Goal: Check status: Check status

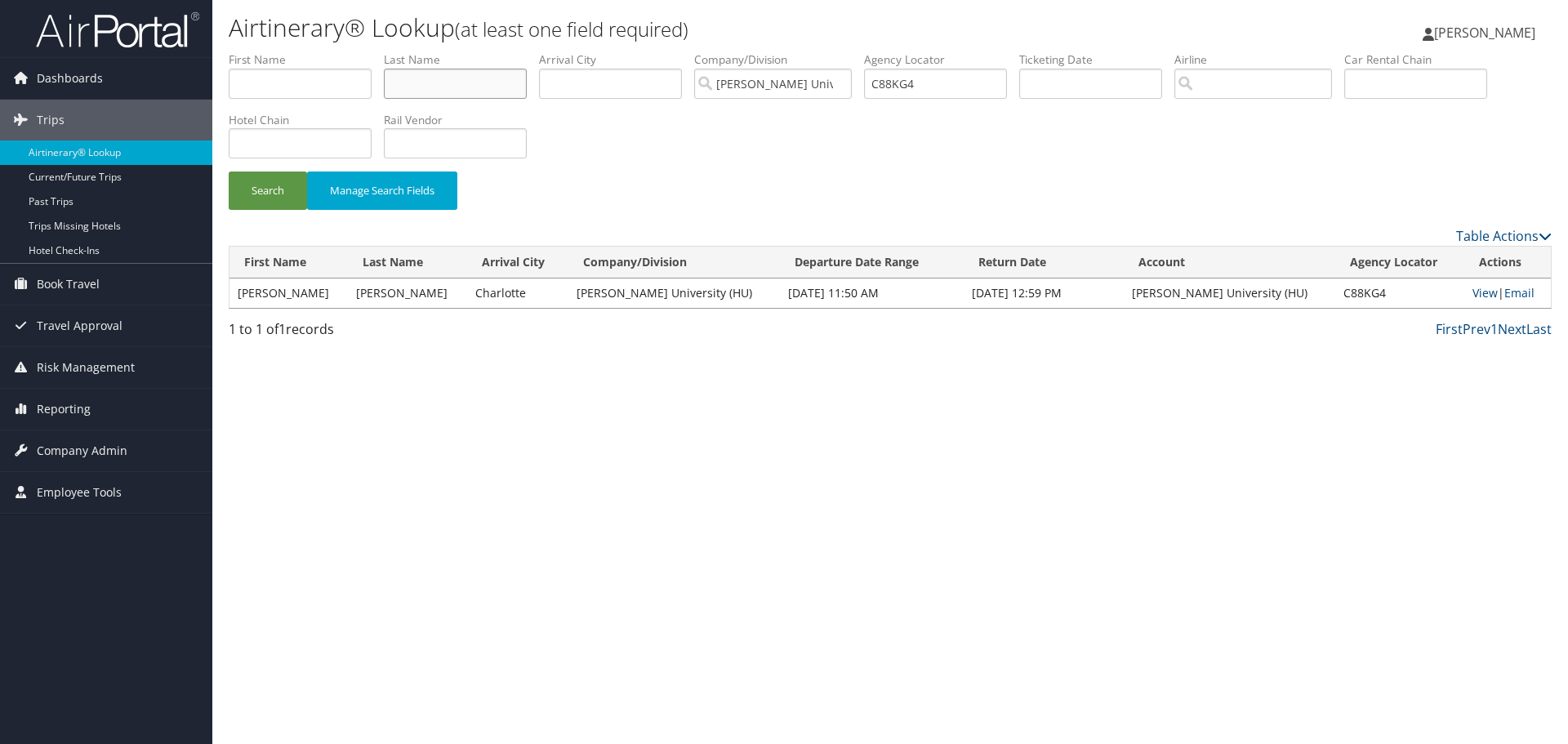
click at [441, 83] on input "text" at bounding box center [455, 83] width 143 height 31
paste input "AUGUSTO/JERONIMO"
type input "AUGUSTO"
click at [324, 80] on input "text" at bounding box center [300, 83] width 143 height 31
paste input "AUGUSTO/JERONIMO"
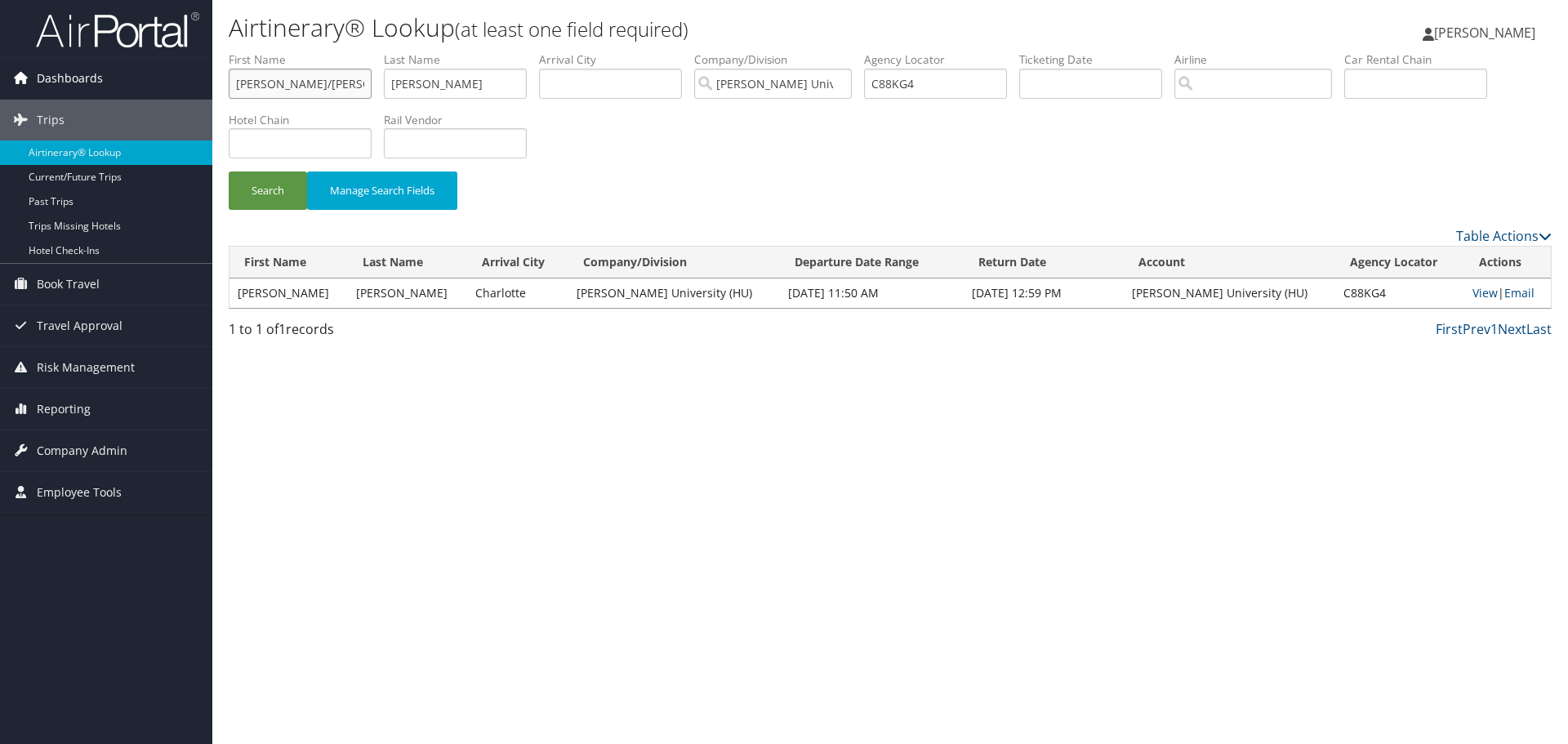
drag, startPoint x: 290, startPoint y: 82, endPoint x: 92, endPoint y: 78, distance: 198.0
click at [110, 78] on div "Dashboards AirPortal 360™ (Manager) My Travel Dashboard Trips Airtinerary® Look…" at bounding box center [784, 372] width 1568 height 744
type input "JERONIMO"
click at [1377, 75] on input "text" at bounding box center [1415, 83] width 143 height 31
click at [229, 172] on button "Search" at bounding box center [267, 191] width 78 height 39
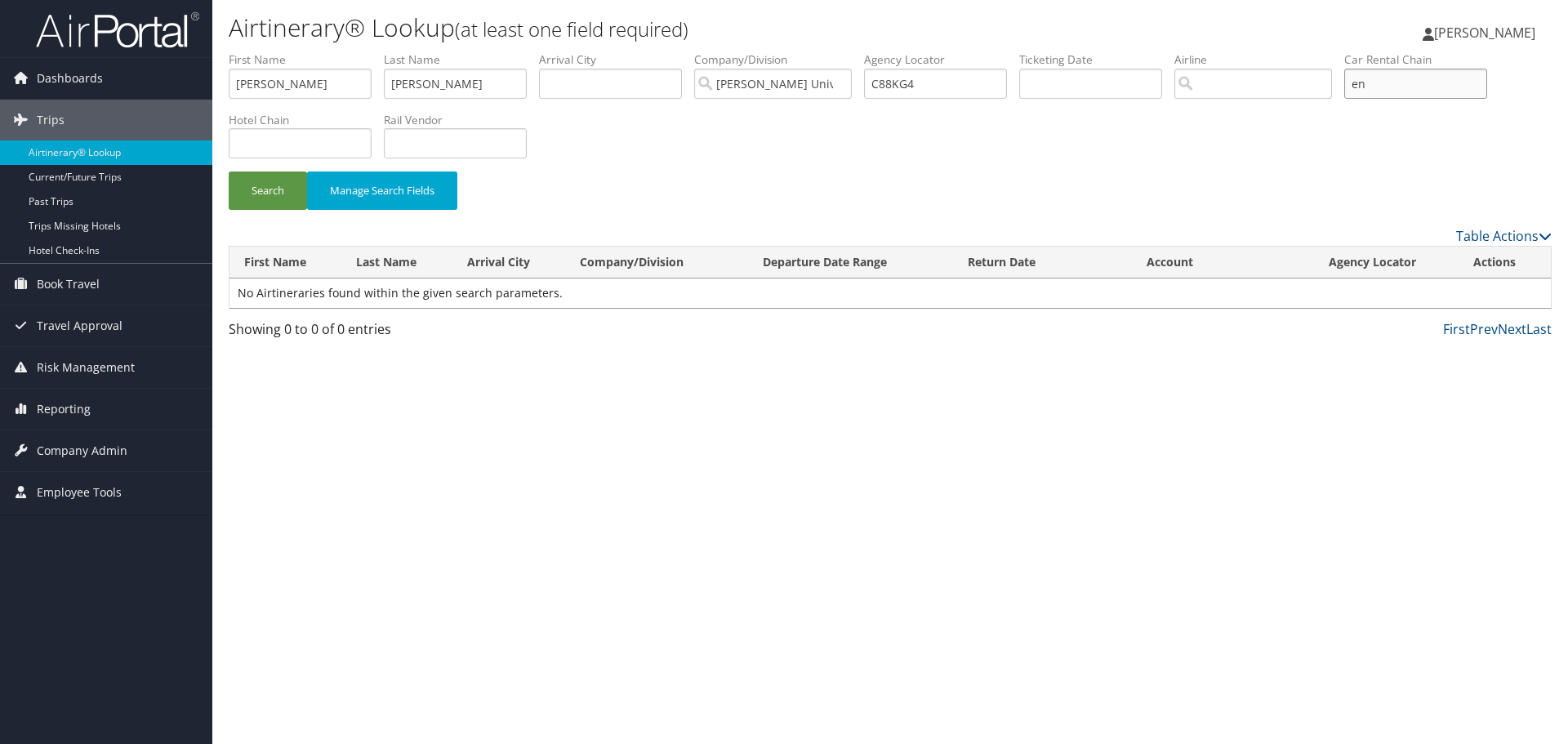
type input "e"
click at [229, 172] on button "Search" at bounding box center [267, 191] width 78 height 39
click at [900, 83] on input "C88KG4" at bounding box center [935, 83] width 143 height 31
click at [1425, 75] on input "text" at bounding box center [1415, 83] width 143 height 31
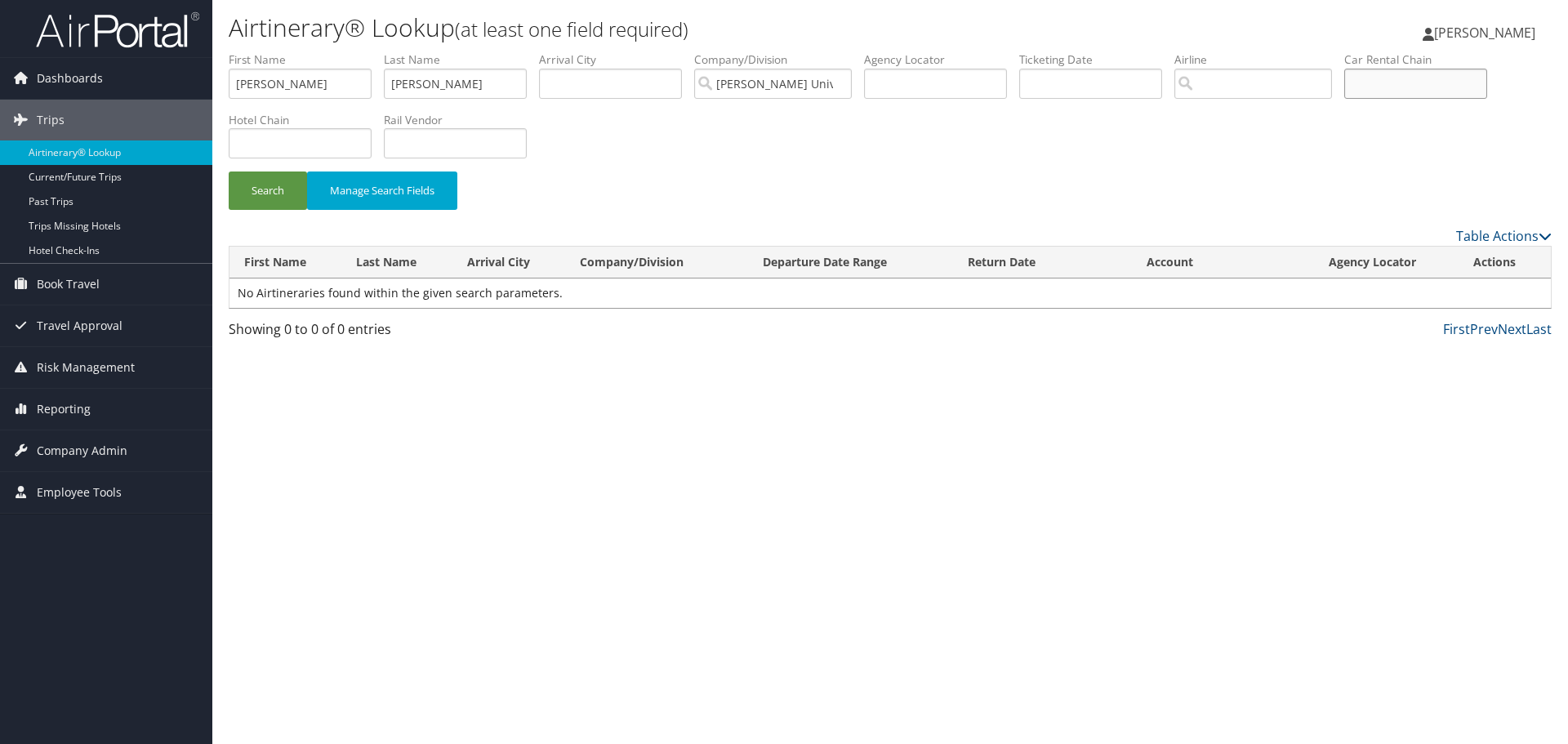
paste input "Enterprise"
type input "Enterprise"
click at [229, 172] on button "Search" at bounding box center [267, 191] width 78 height 39
click at [1410, 73] on input "Enterprise" at bounding box center [1415, 83] width 143 height 31
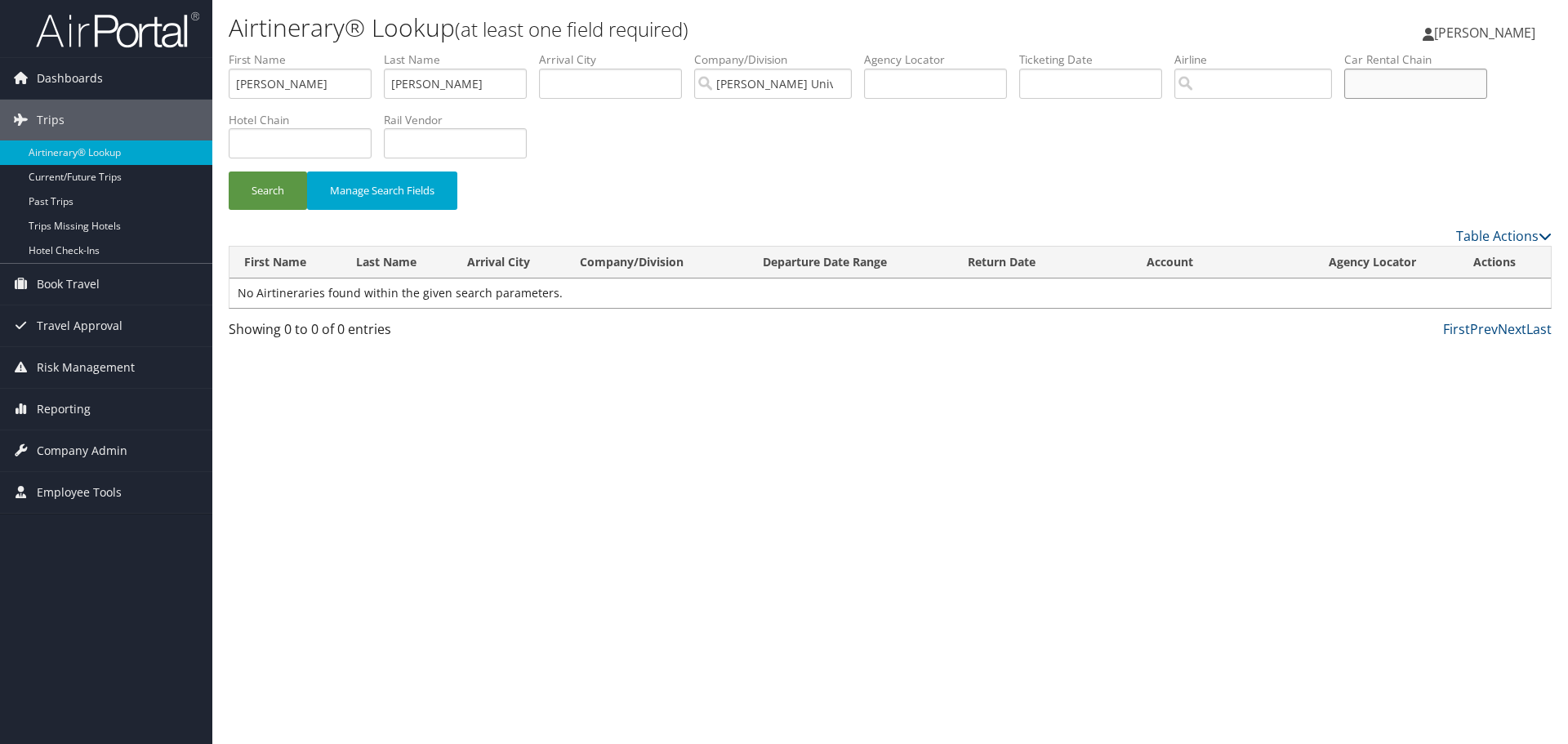
click at [229, 172] on button "Search" at bounding box center [267, 191] width 78 height 39
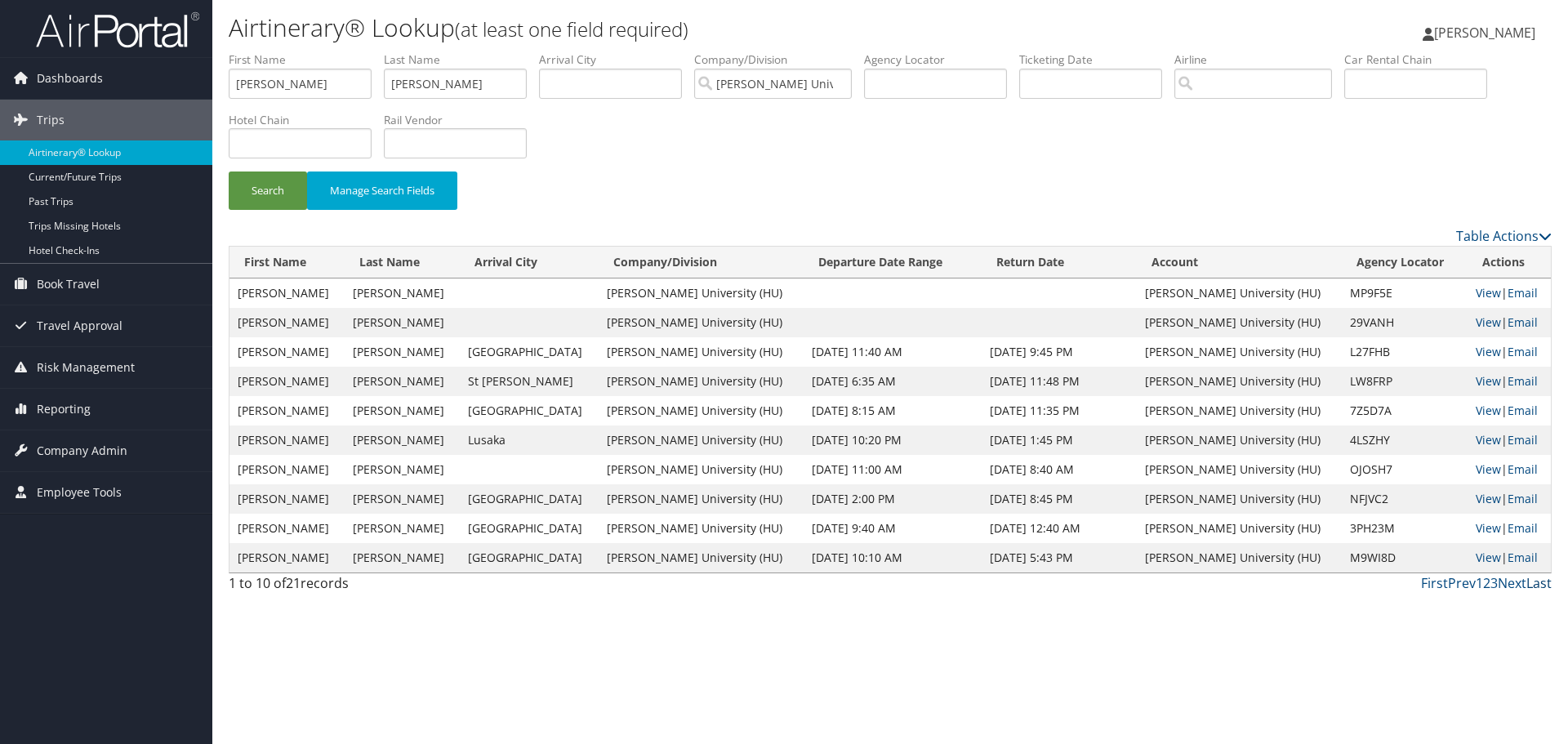
click at [1532, 584] on link "Last" at bounding box center [1538, 584] width 26 height 18
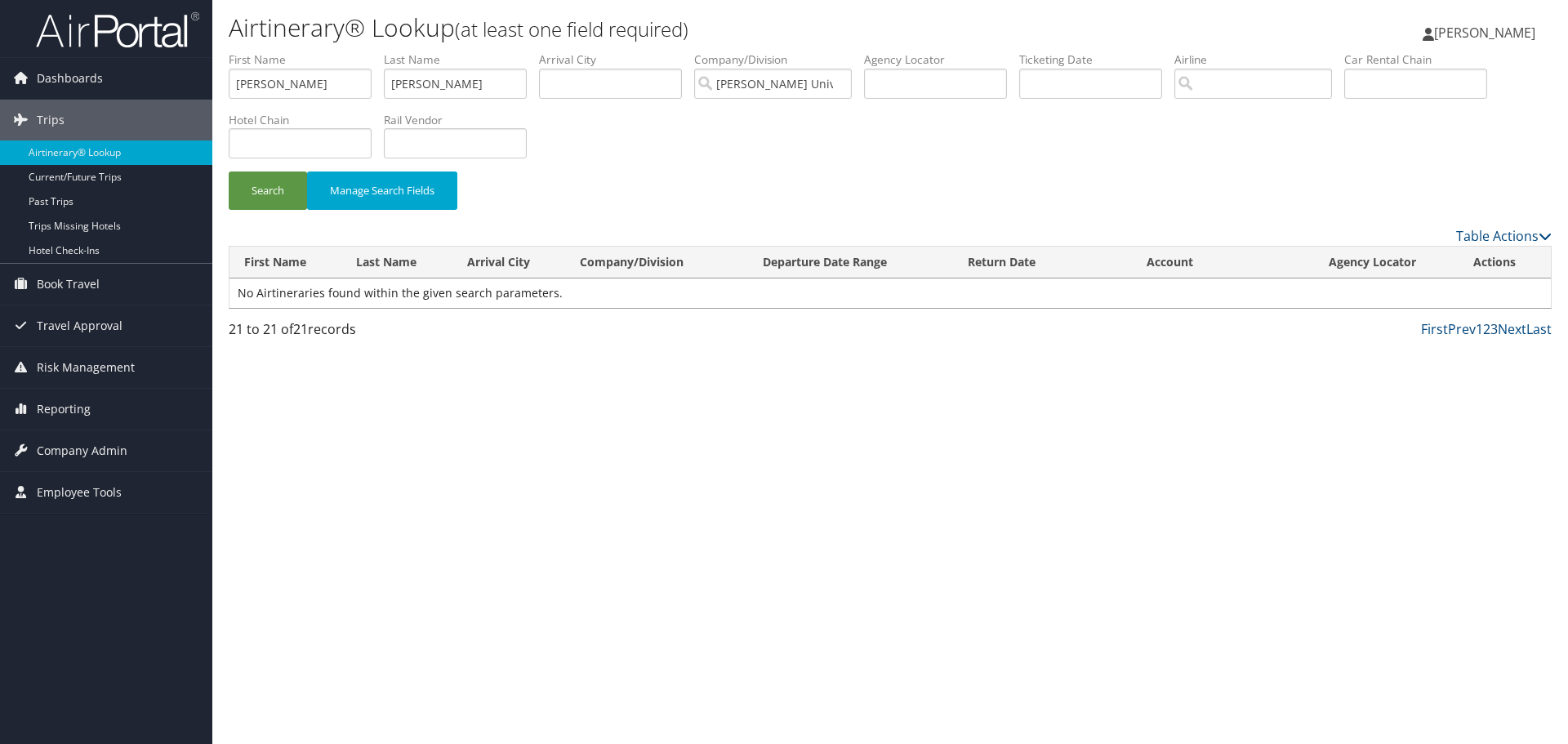
click at [1497, 329] on link "3" at bounding box center [1494, 329] width 7 height 18
click at [1489, 329] on link "2" at bounding box center [1486, 329] width 7 height 18
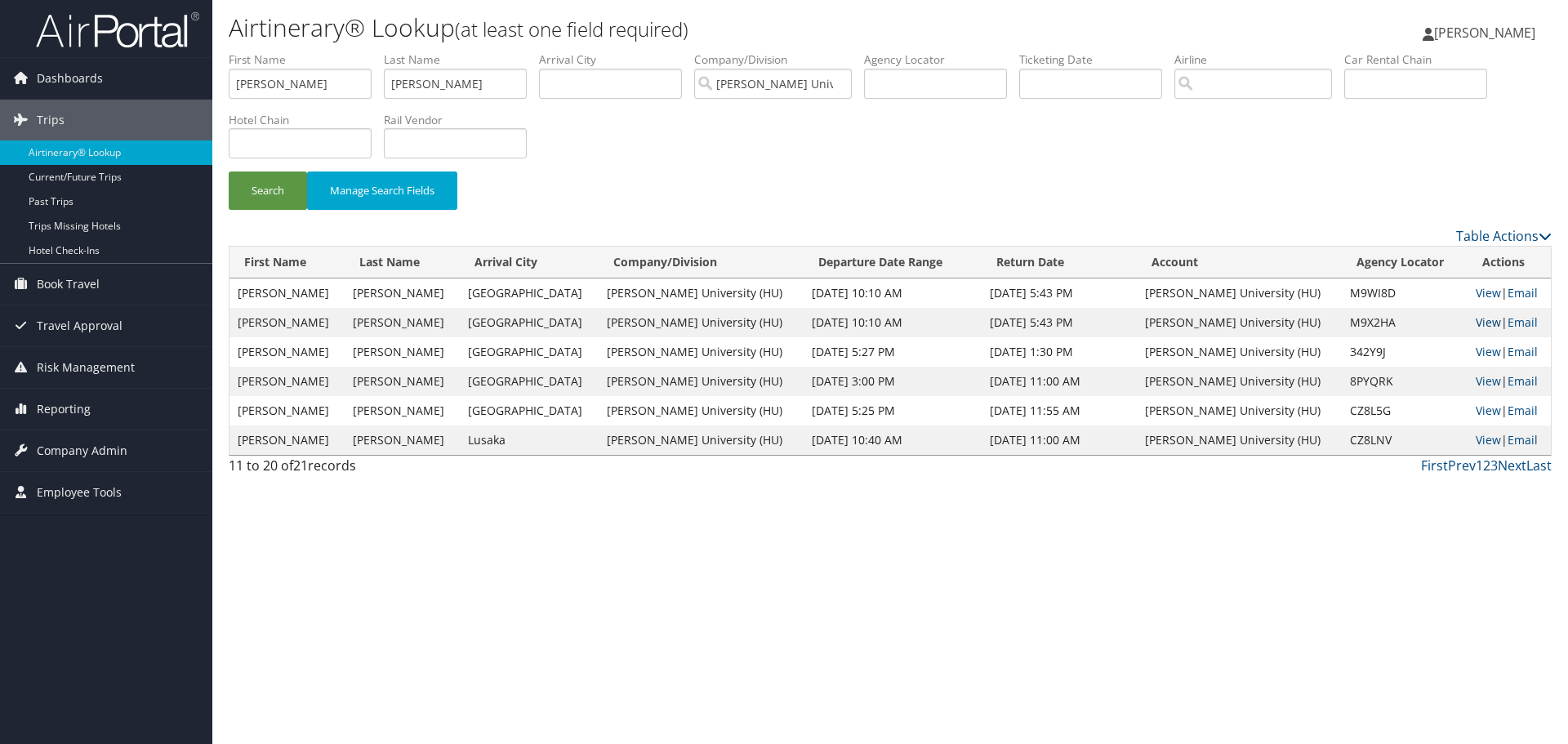
click at [1476, 321] on link "View" at bounding box center [1488, 322] width 26 height 16
click at [1476, 296] on link "View" at bounding box center [1488, 292] width 26 height 16
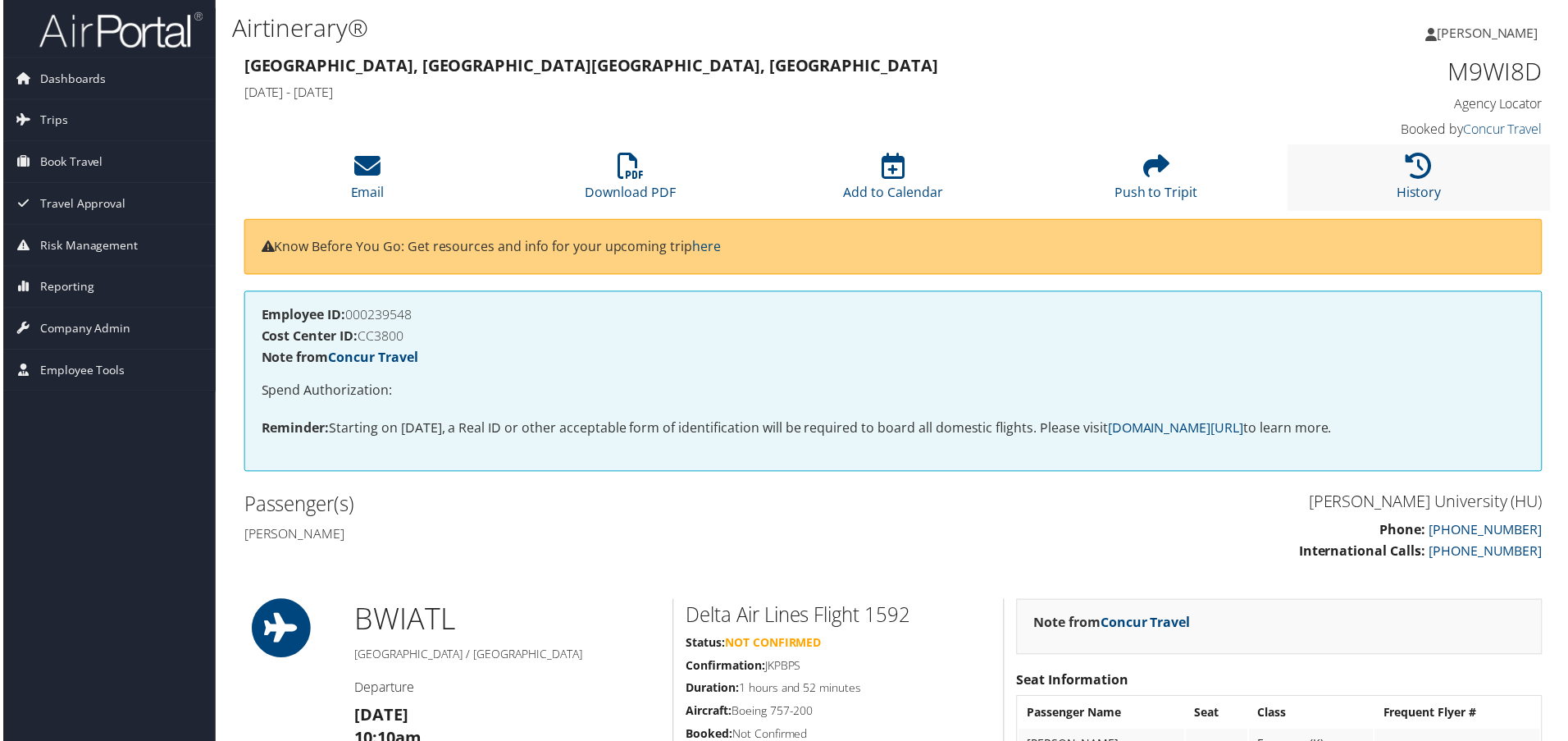
click at [1430, 182] on li "History" at bounding box center [1422, 178] width 264 height 66
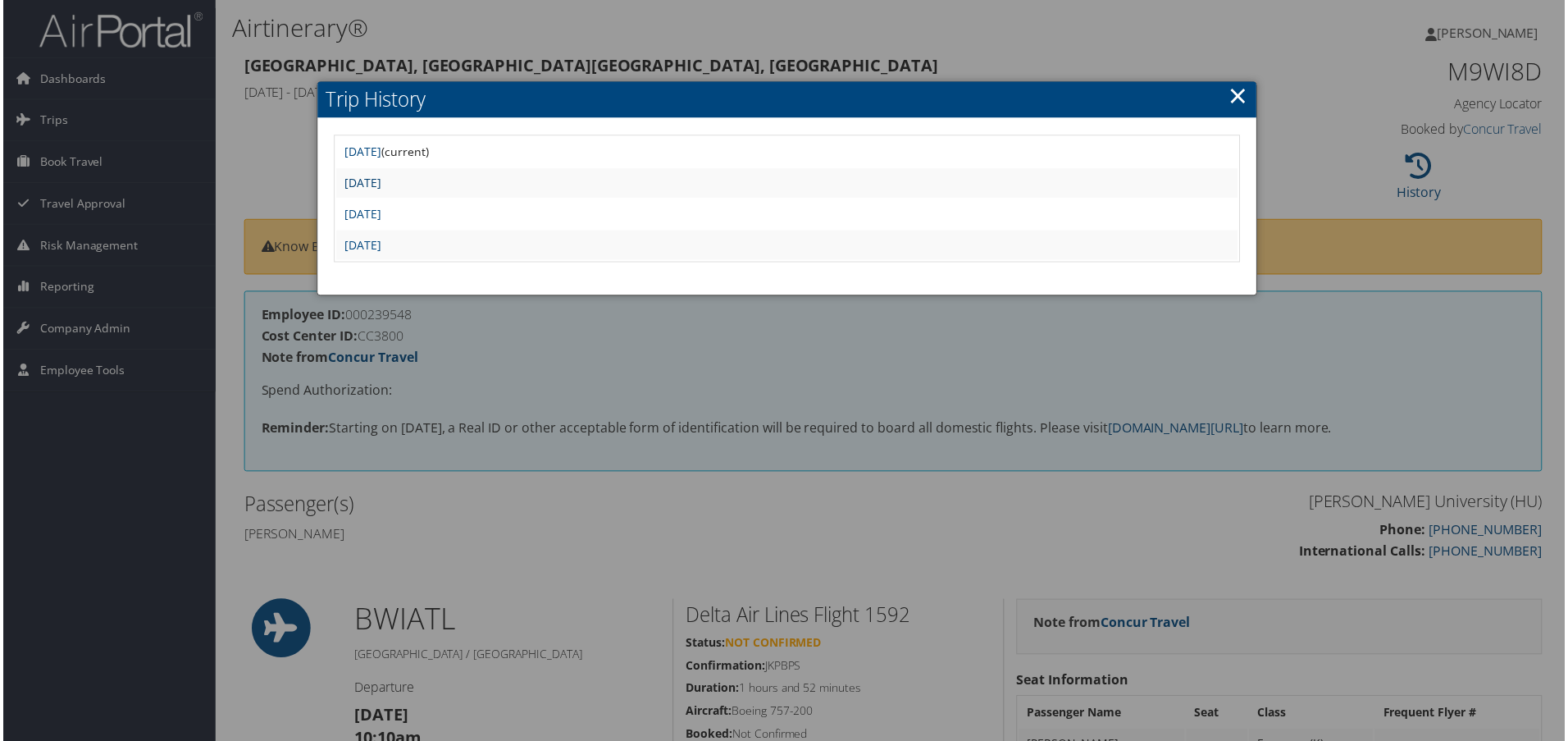
click at [380, 177] on link "Mon Apr 1 13:05:06 MDT 2024" at bounding box center [361, 183] width 37 height 16
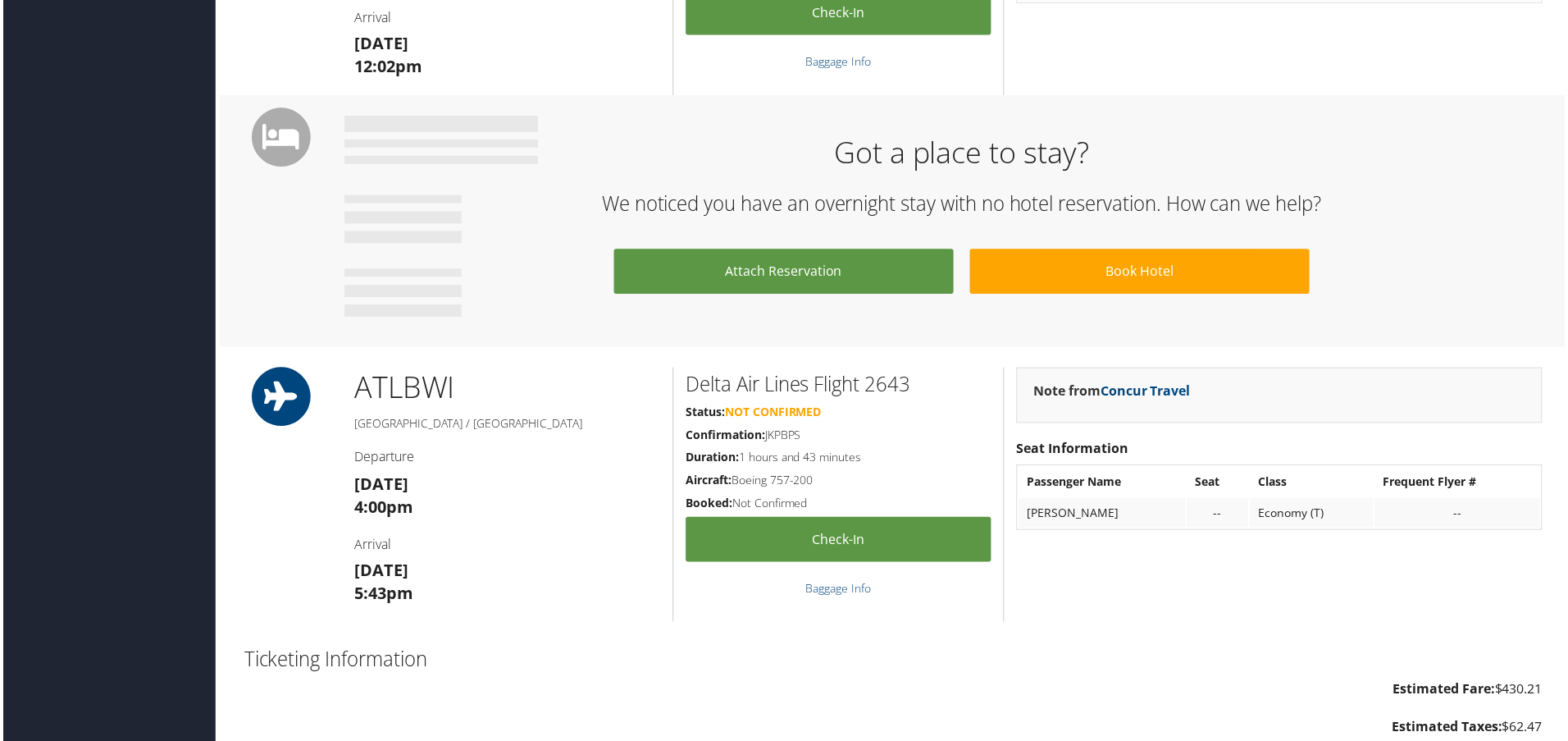
scroll to position [955, 0]
